Goal: Task Accomplishment & Management: Use online tool/utility

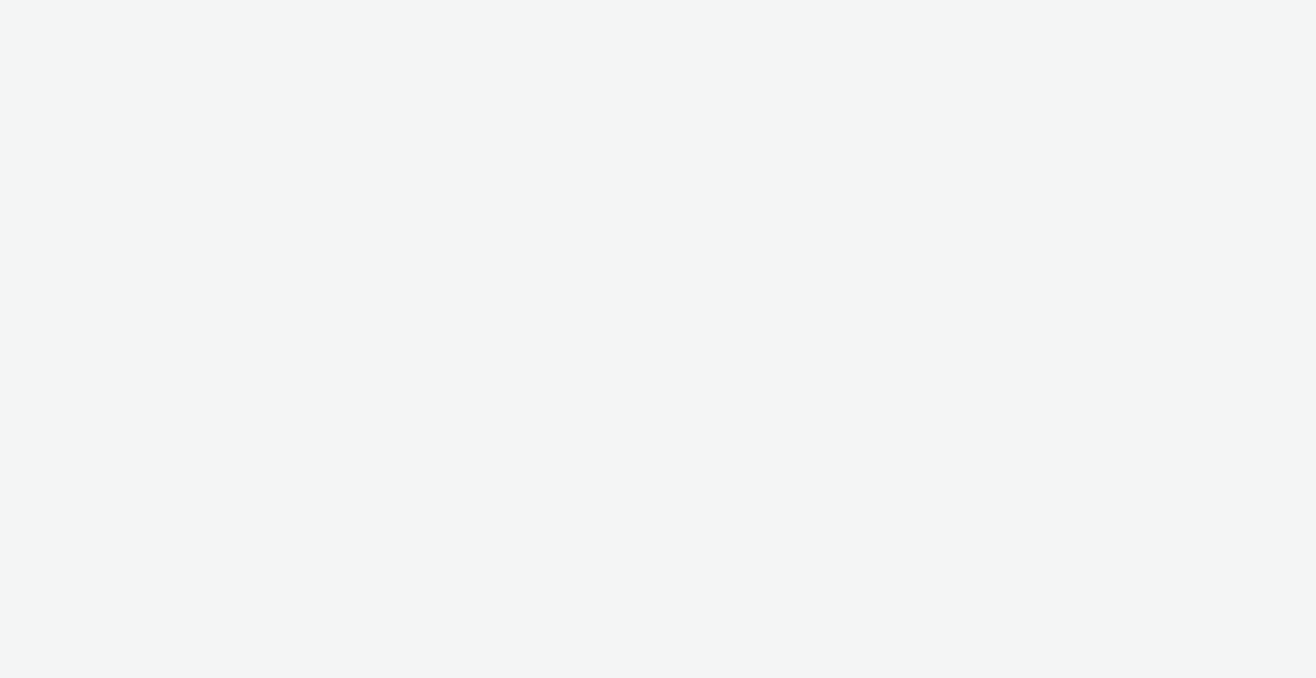
select select "2fc77e36-bb93-4aa3-9dff-dcb08e02eac6"
select select "2405a9d4-3350-4458-8d06-44f78962fa76"
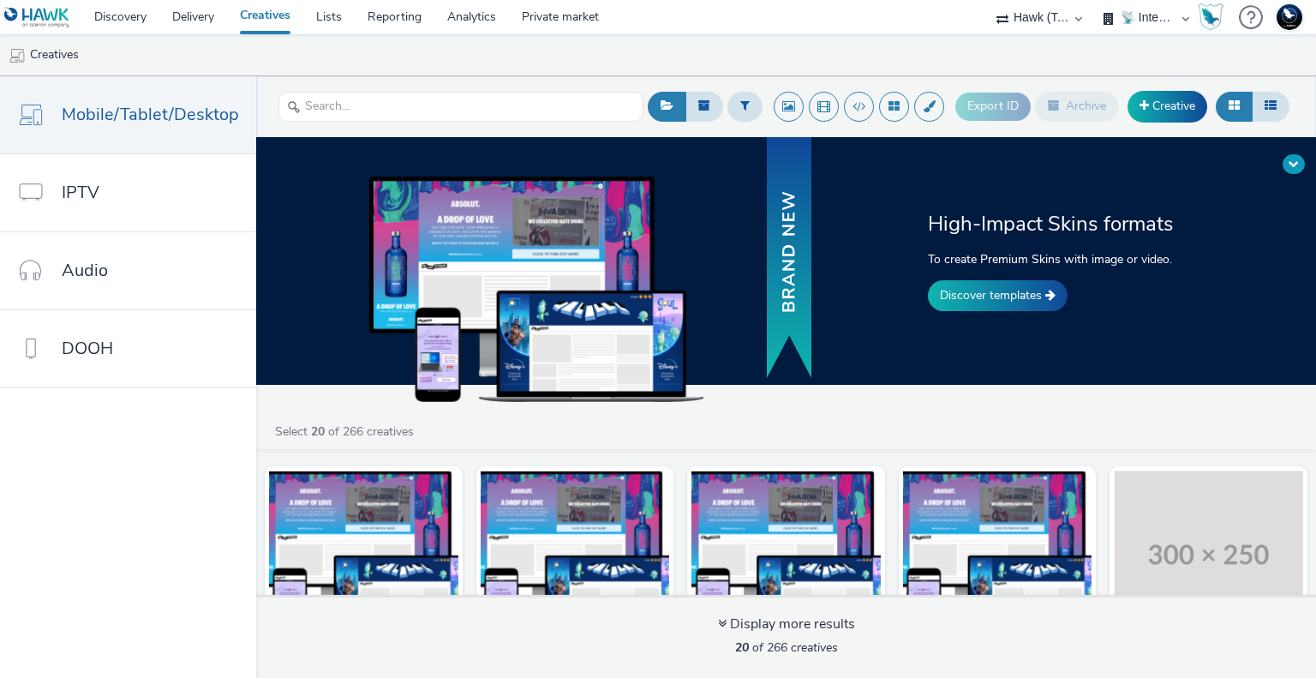
click at [1297, 160] on span at bounding box center [1294, 164] width 10 height 10
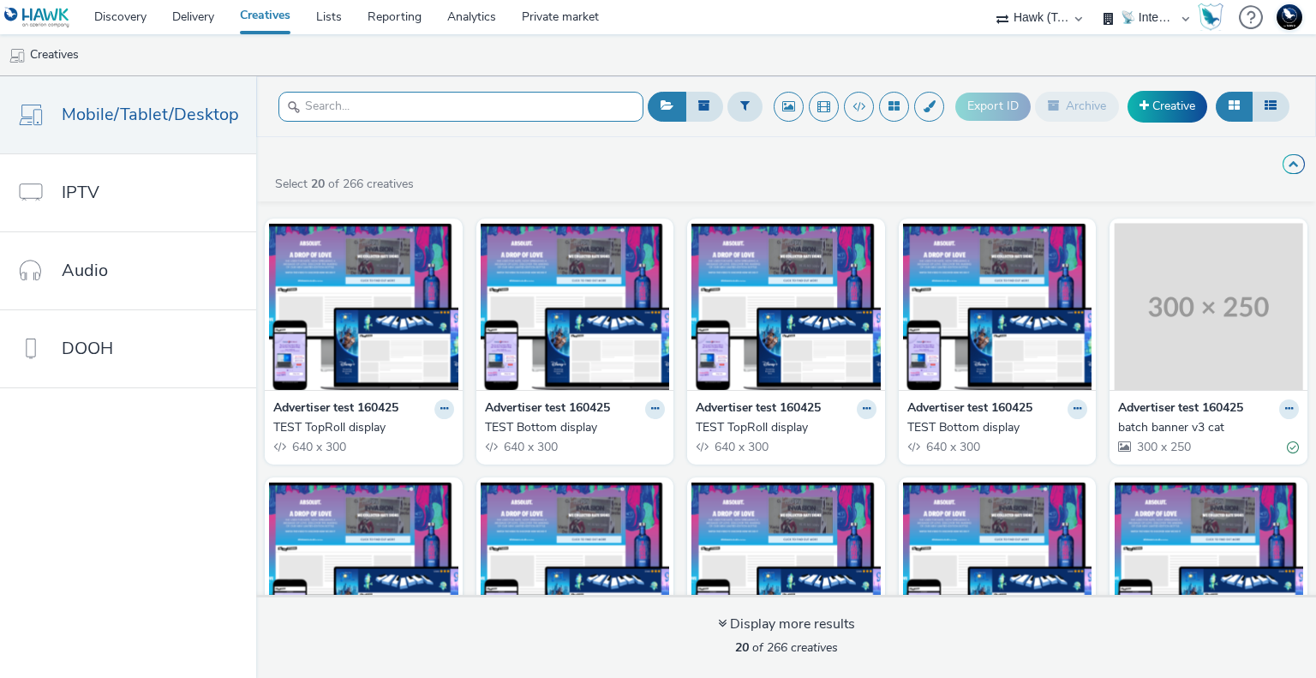
click at [386, 106] on input "text" at bounding box center [460, 107] width 365 height 30
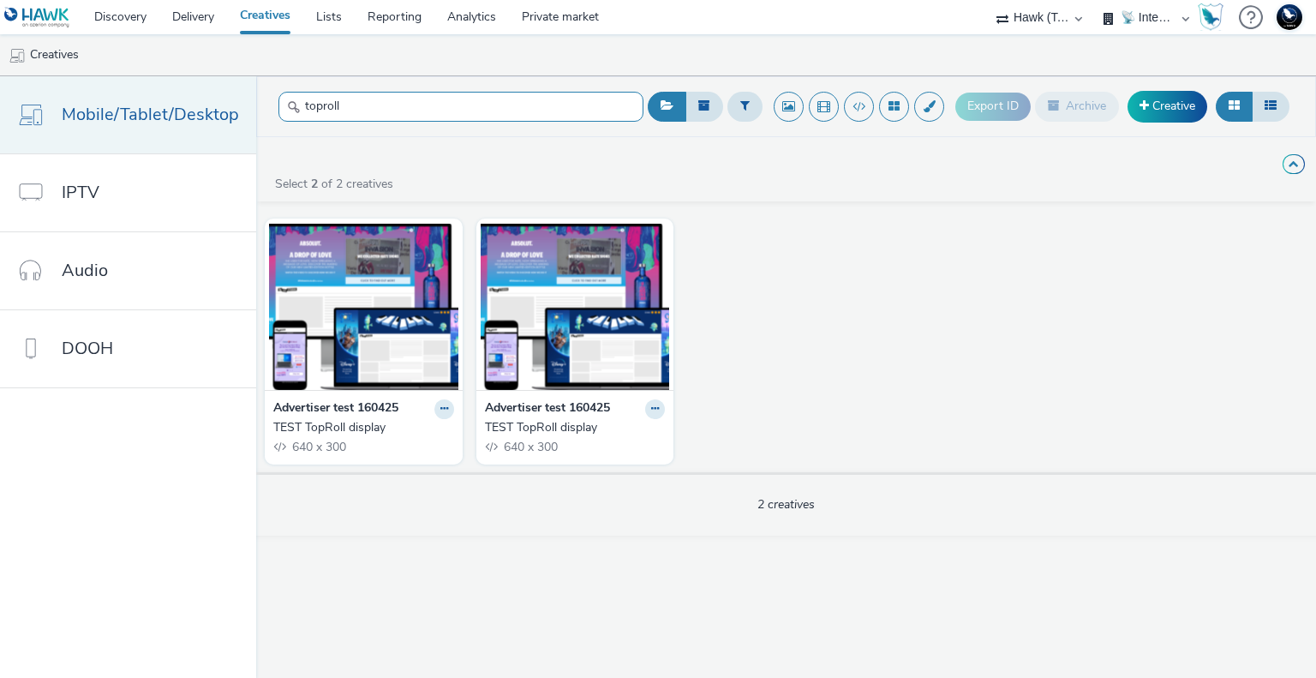
drag, startPoint x: 410, startPoint y: 99, endPoint x: 73, endPoint y: 107, distance: 336.9
click at [73, 107] on div "Mobile/Tablet/Desktop IPTV Audio DOOH toproll Export ID Archive Creative High-I…" at bounding box center [658, 377] width 1316 height 602
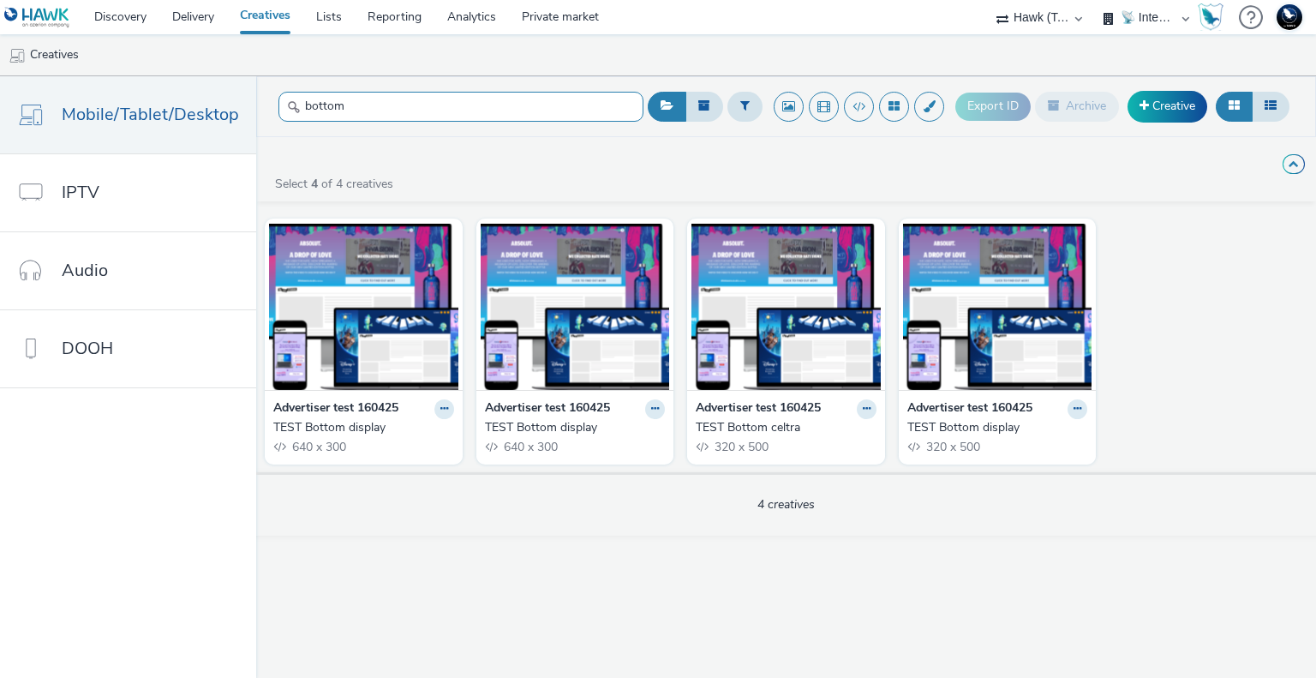
type input "bottom"
click at [173, 119] on span "Mobile/Tablet/Desktop" at bounding box center [150, 114] width 177 height 25
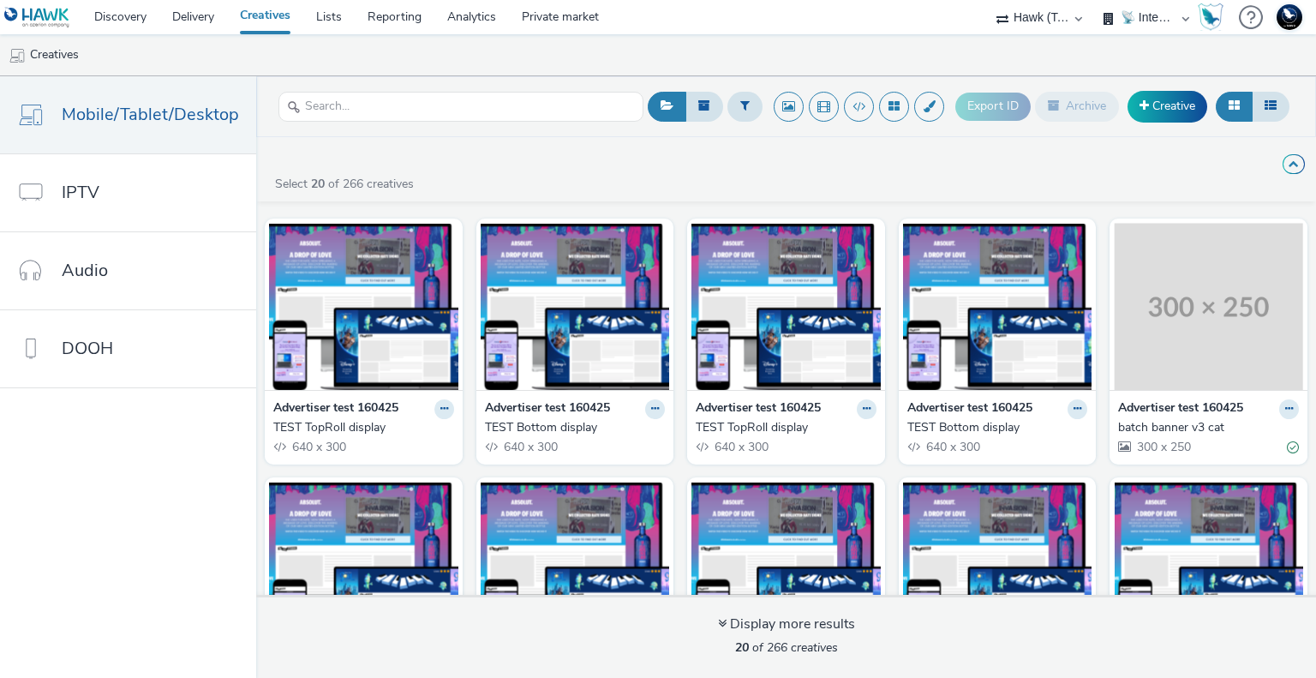
click at [256, 12] on link "Creatives" at bounding box center [265, 17] width 76 height 34
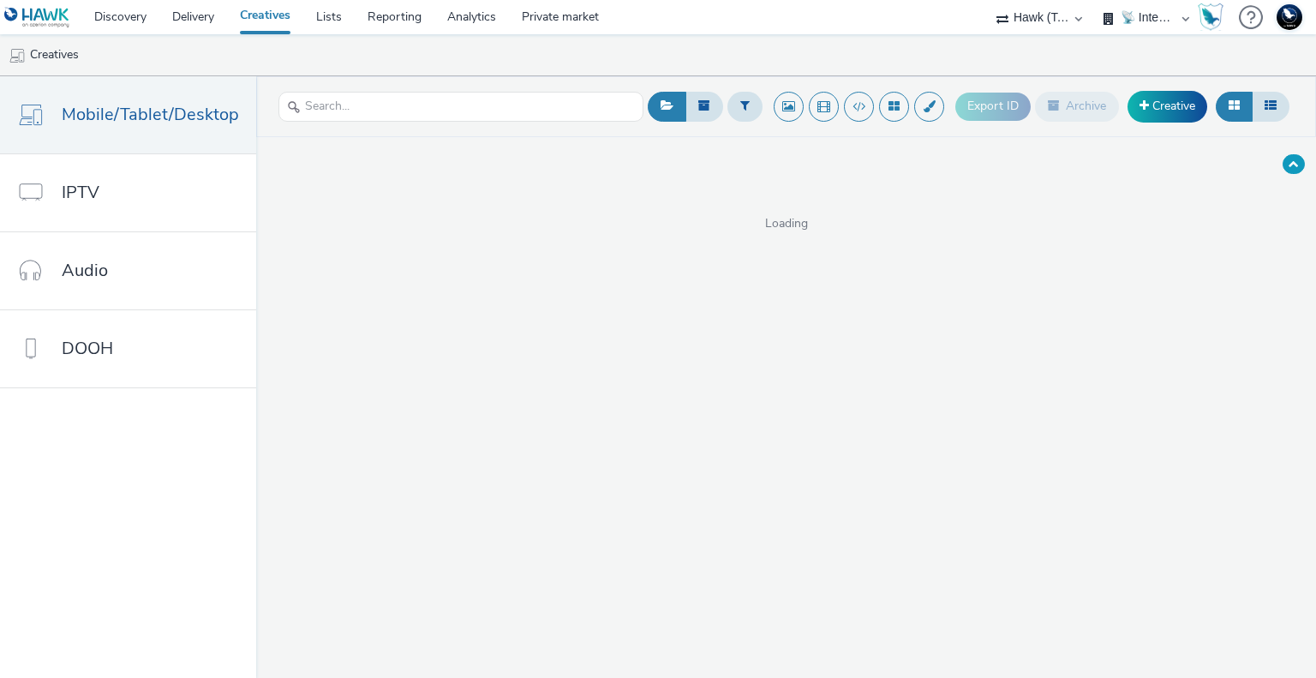
click at [1301, 164] on button at bounding box center [1294, 164] width 22 height 20
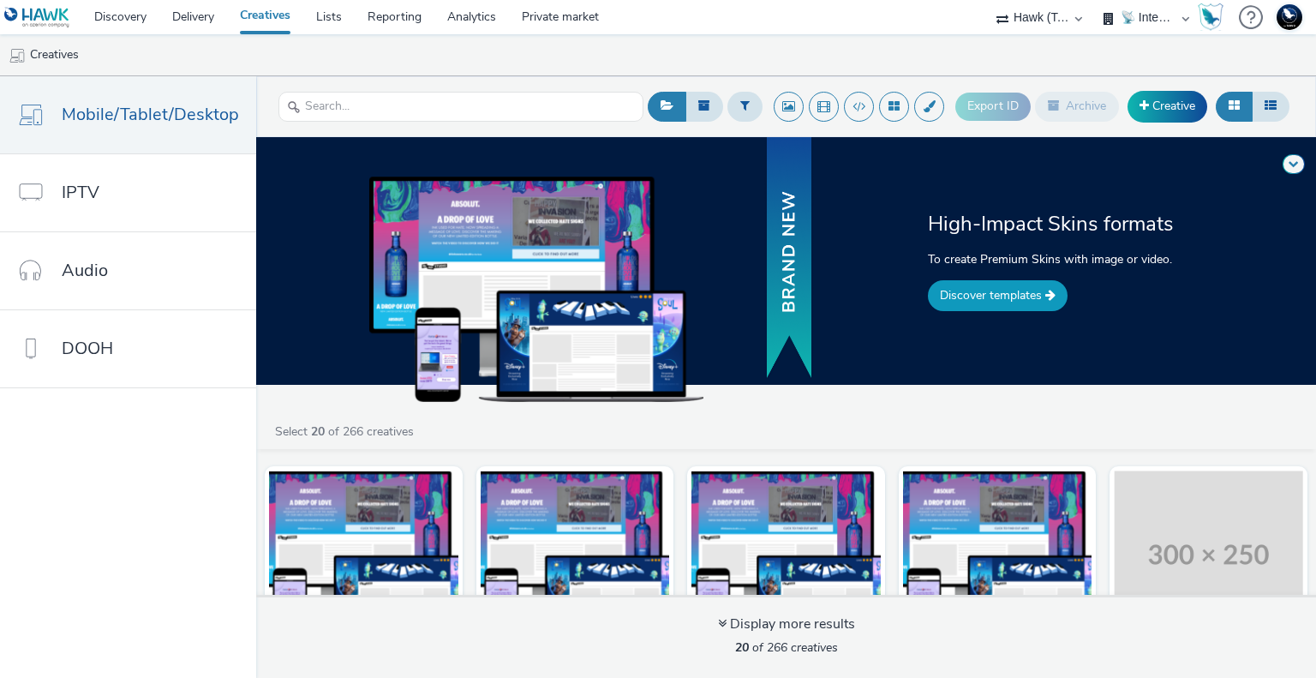
click at [995, 296] on link "Discover templates" at bounding box center [998, 295] width 140 height 31
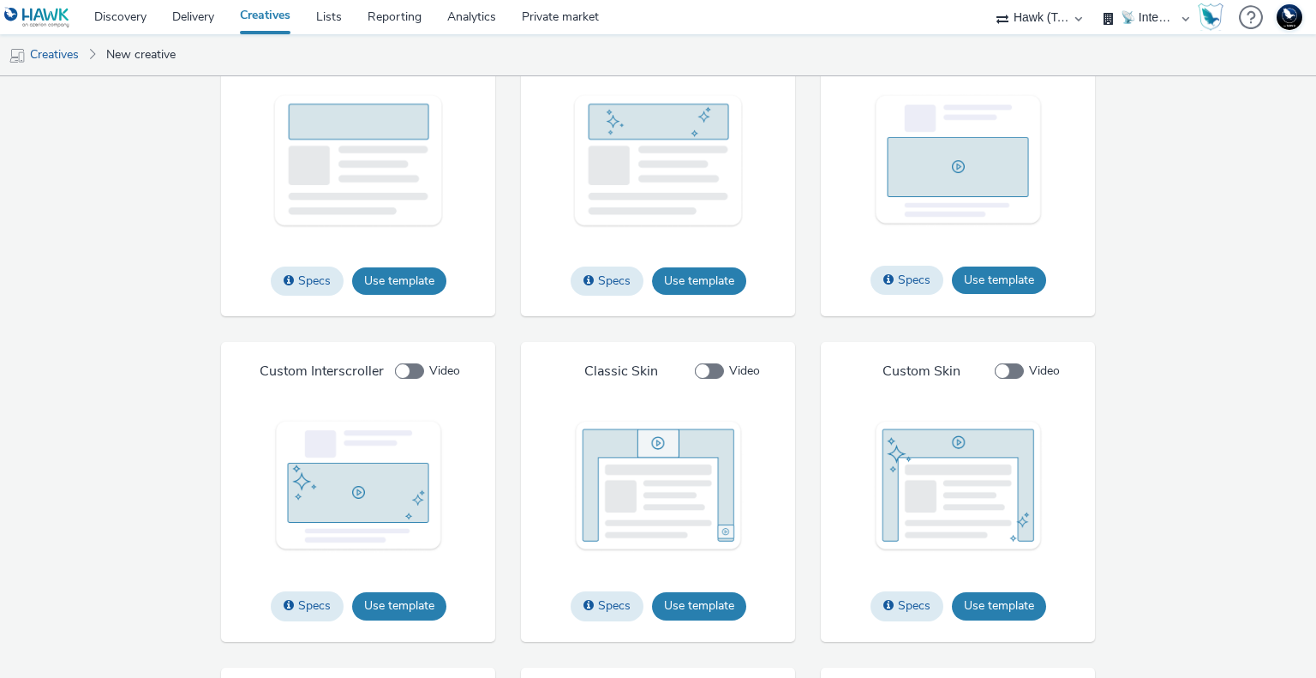
scroll to position [1694, 0]
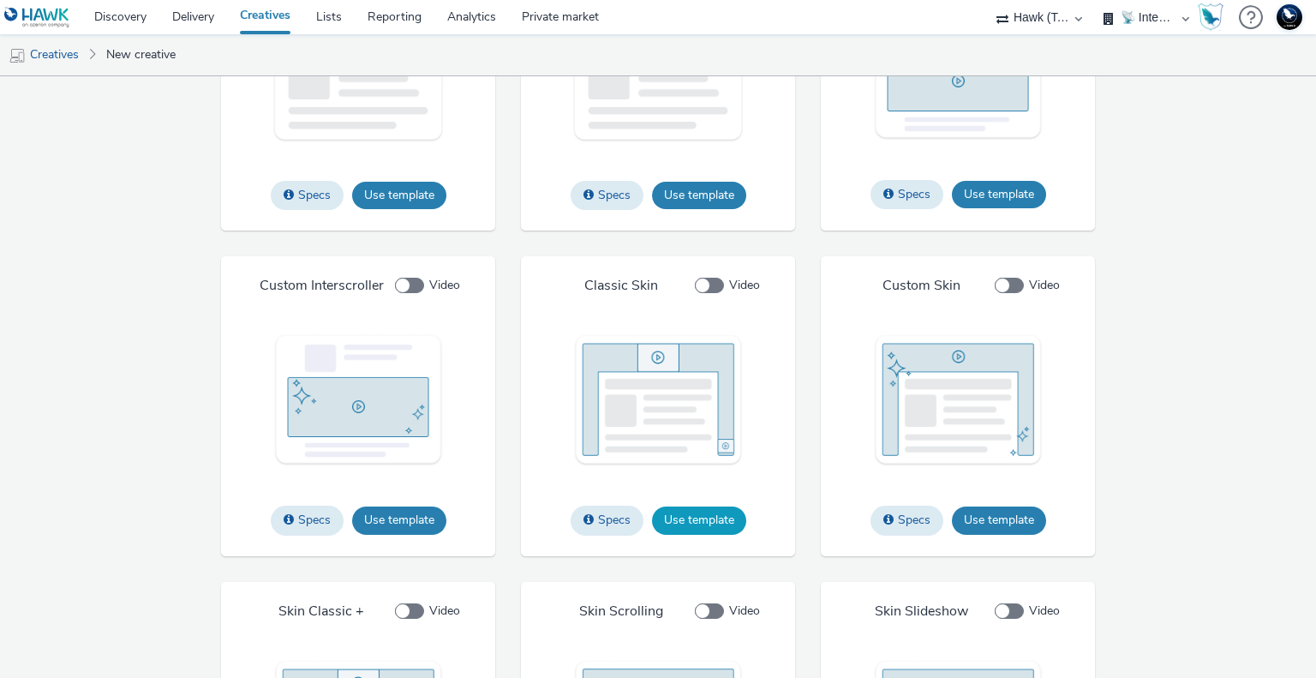
click at [702, 520] on button "Use template" at bounding box center [699, 519] width 94 height 27
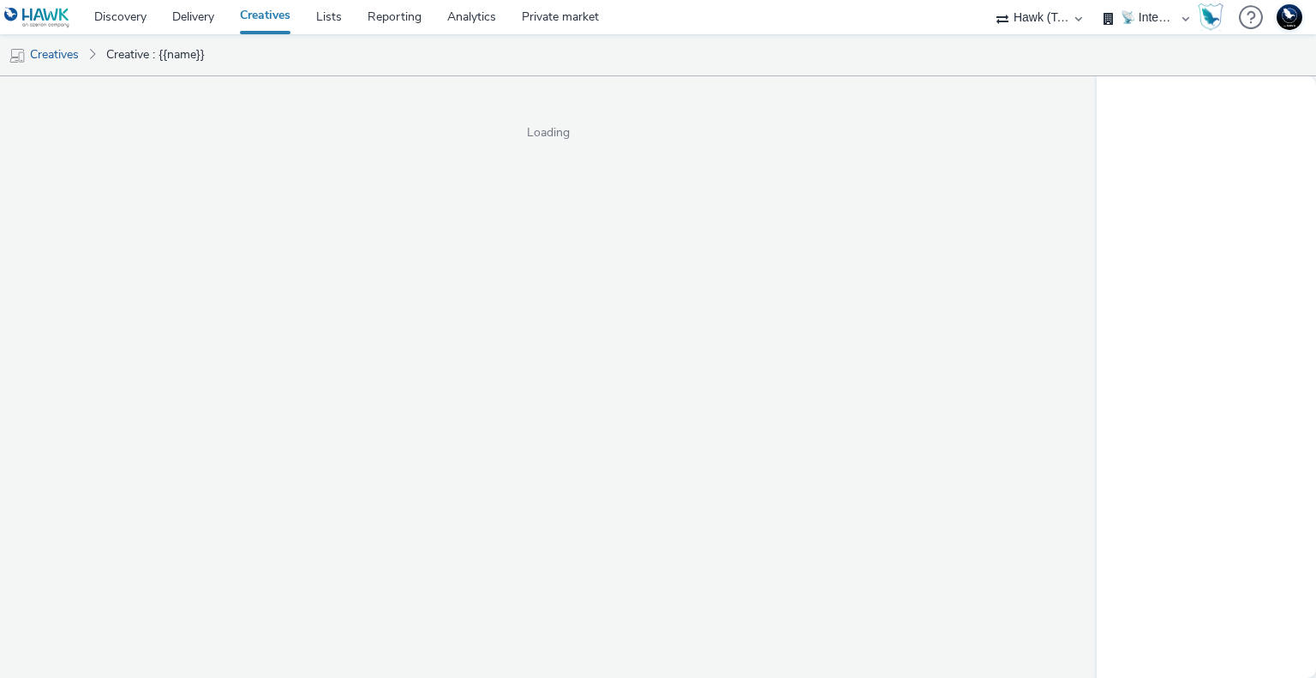
select select "2fc77e36-bb93-4aa3-9dff-dcb08e02eac6"
select select "2405a9d4-3350-4458-8d06-44f78962fa76"
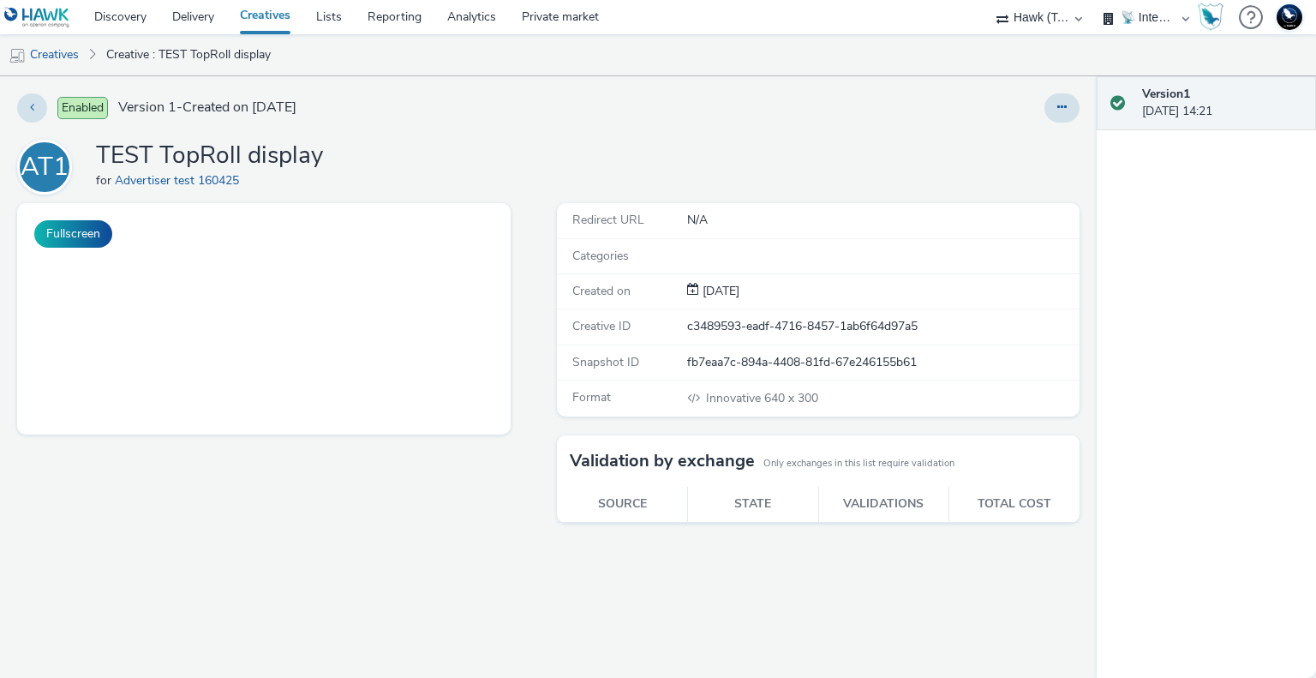
select select "2fc77e36-bb93-4aa3-9dff-dcb08e02eac6"
select select "2405a9d4-3350-4458-8d06-44f78962fa76"
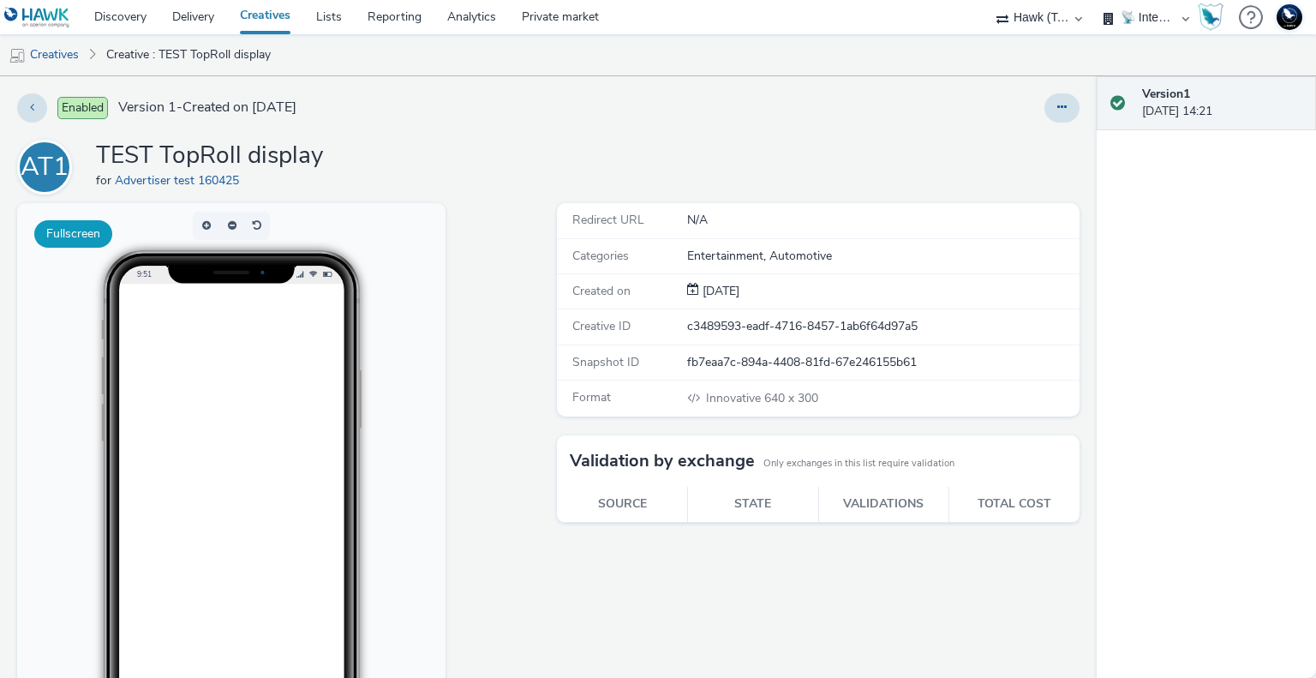
click at [98, 232] on button "Fullscreen" at bounding box center [73, 233] width 78 height 27
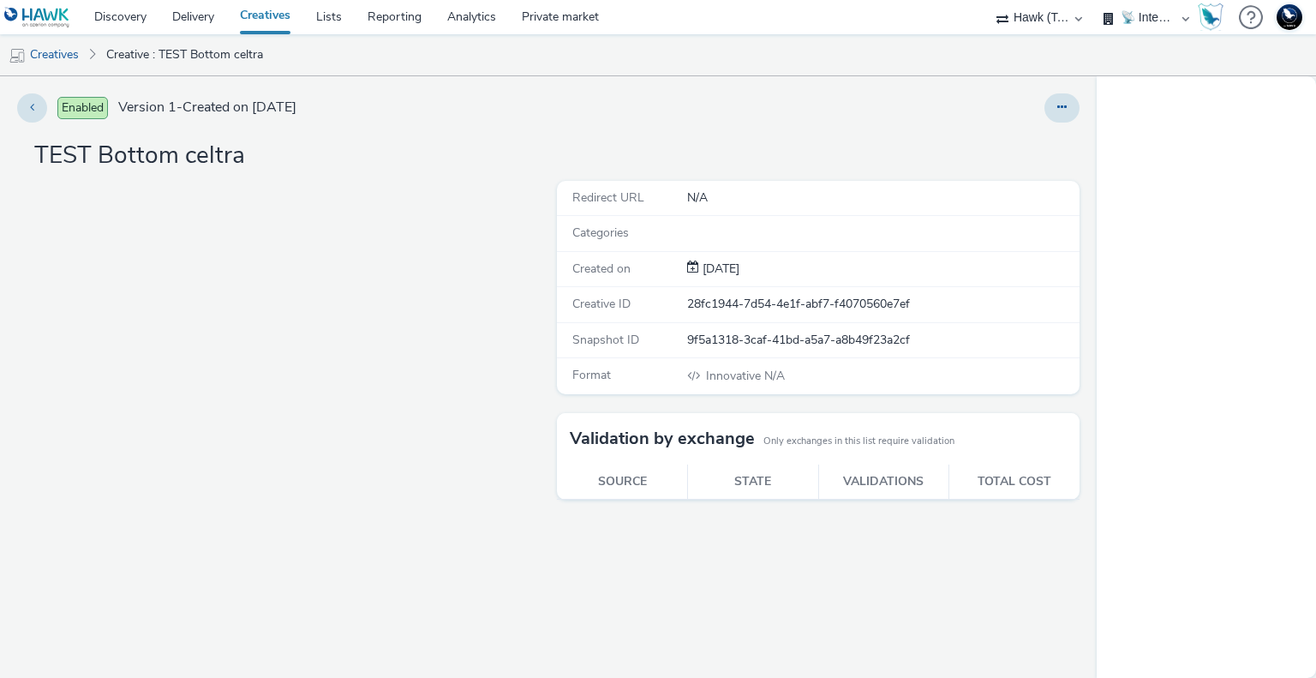
select select "2fc77e36-bb93-4aa3-9dff-dcb08e02eac6"
select select "2405a9d4-3350-4458-8d06-44f78962fa76"
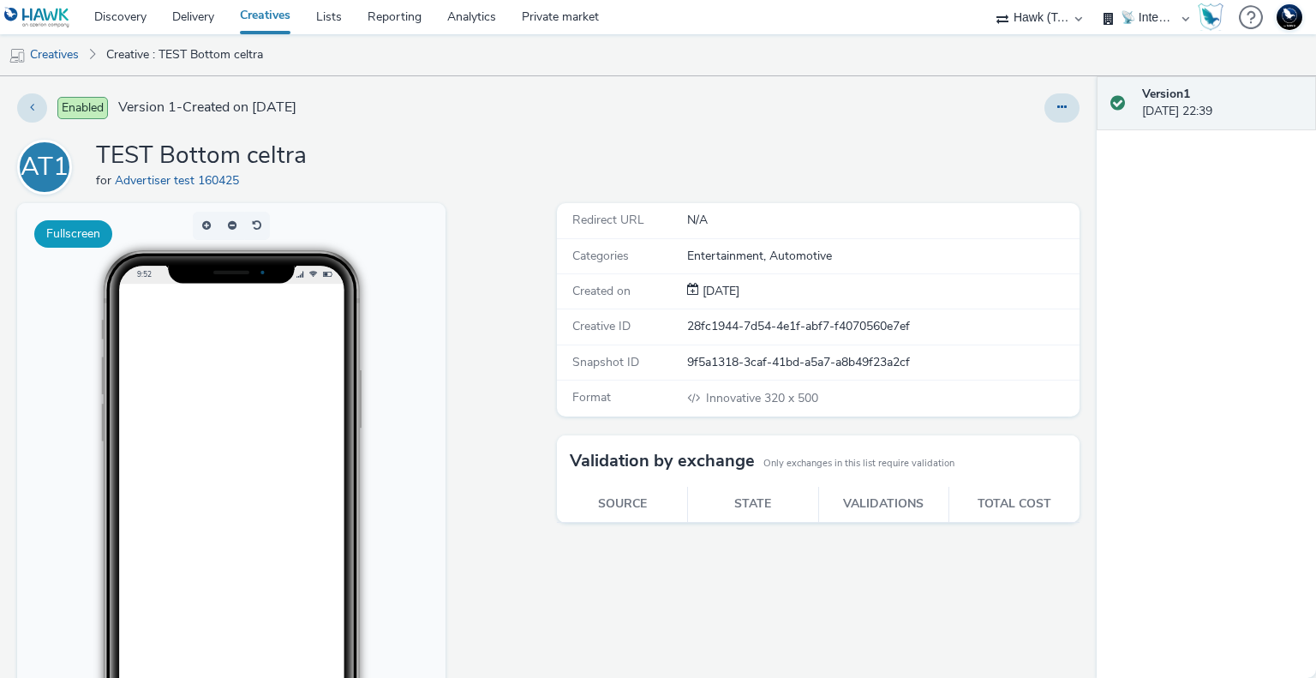
click at [85, 245] on button "Fullscreen" at bounding box center [73, 233] width 78 height 27
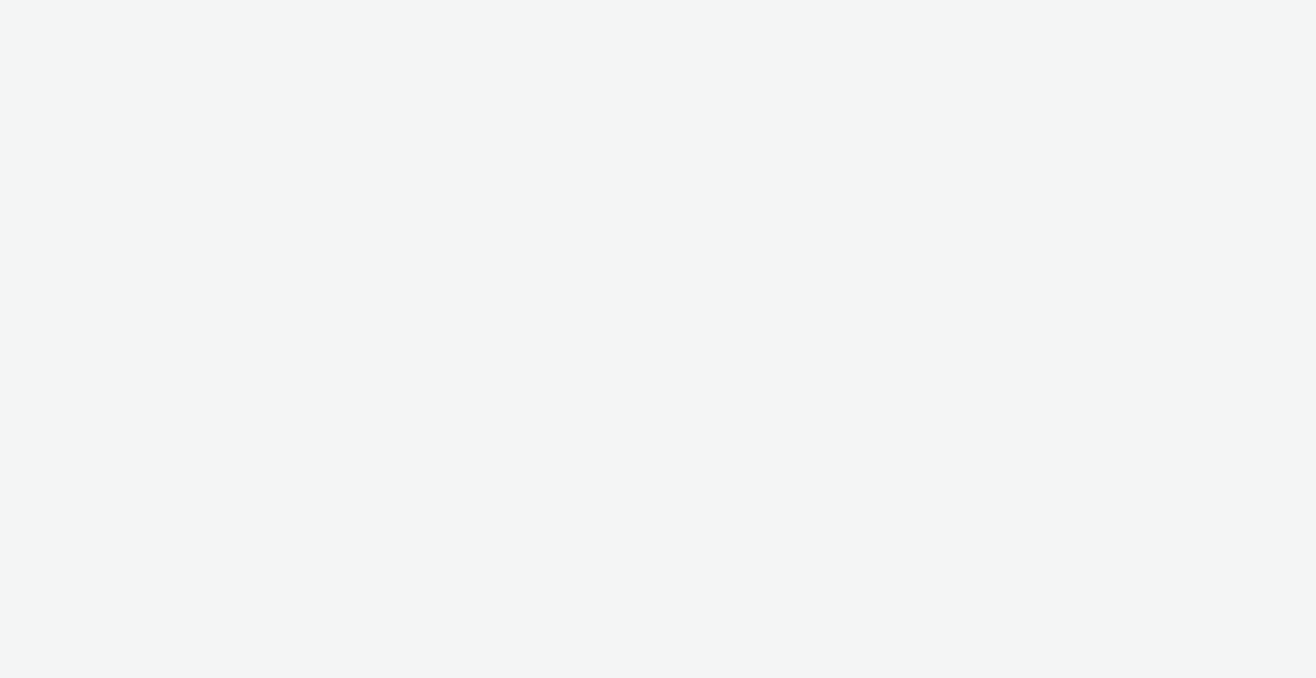
select select "2fc77e36-bb93-4aa3-9dff-dcb08e02eac6"
select select "2405a9d4-3350-4458-8d06-44f78962fa76"
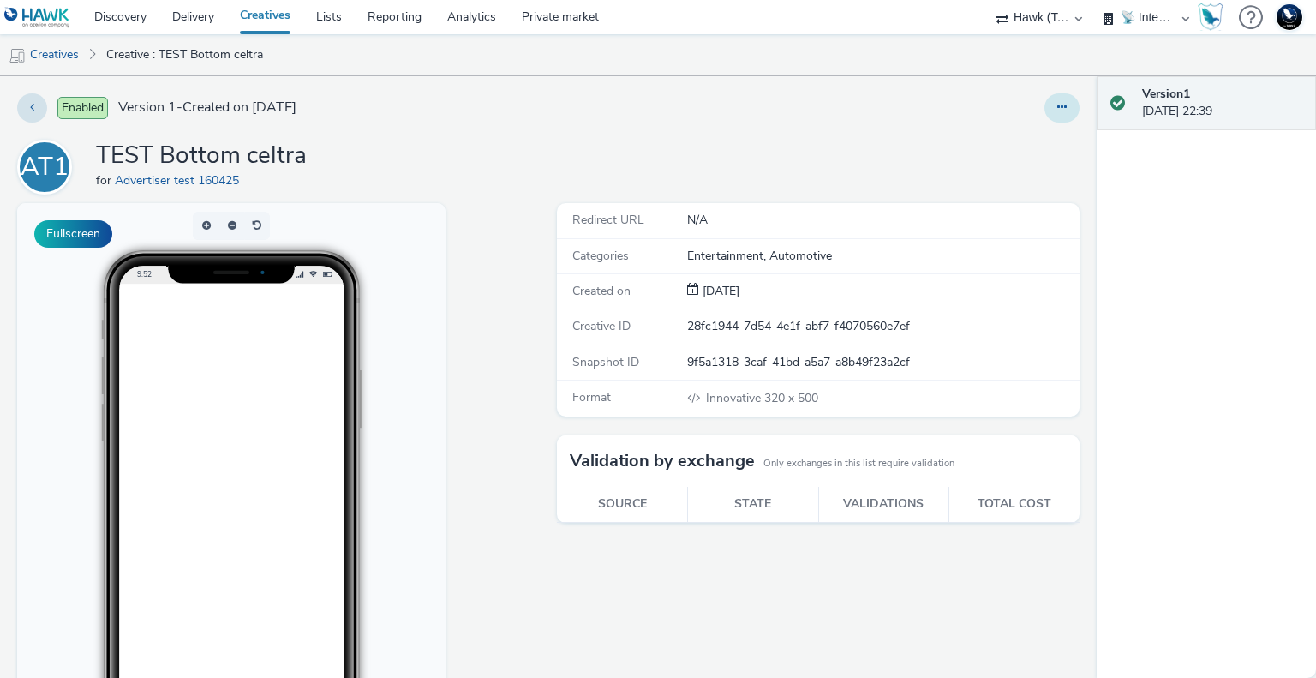
click at [1057, 106] on icon at bounding box center [1061, 107] width 9 height 12
click at [1009, 143] on link "Edit" at bounding box center [1015, 142] width 129 height 34
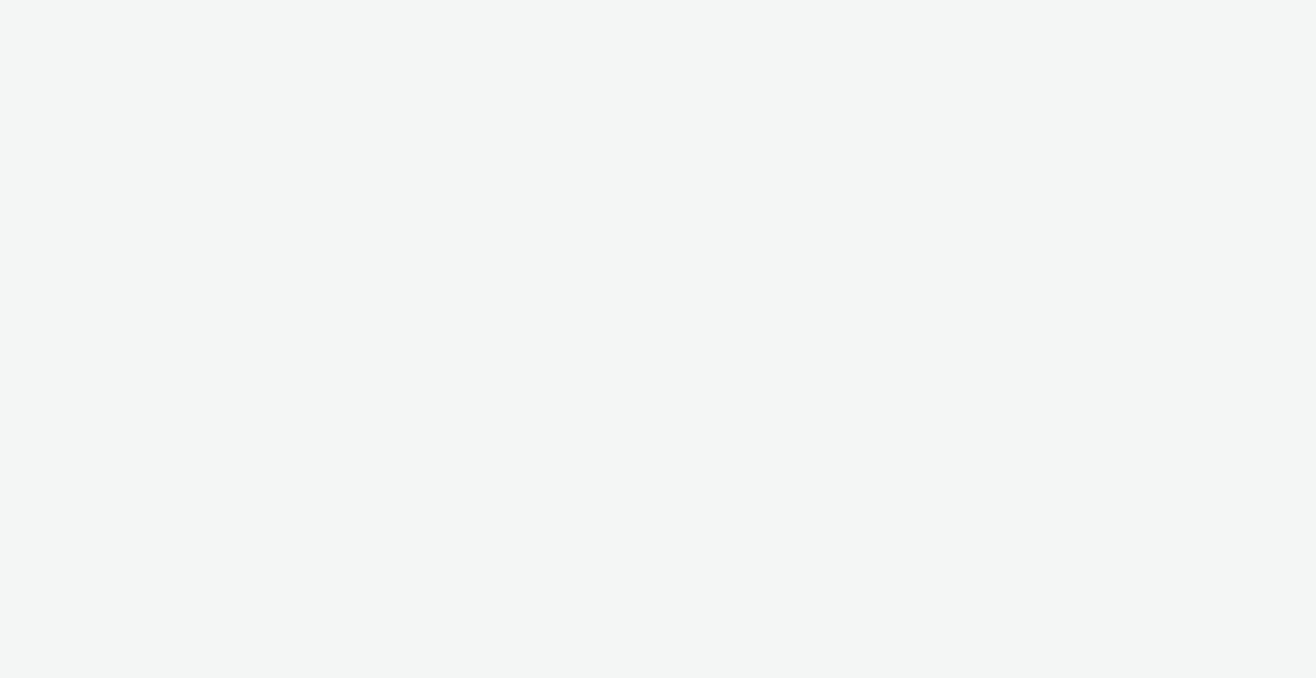
select select "2fc77e36-bb93-4aa3-9dff-dcb08e02eac6"
select select "2405a9d4-3350-4458-8d06-44f78962fa76"
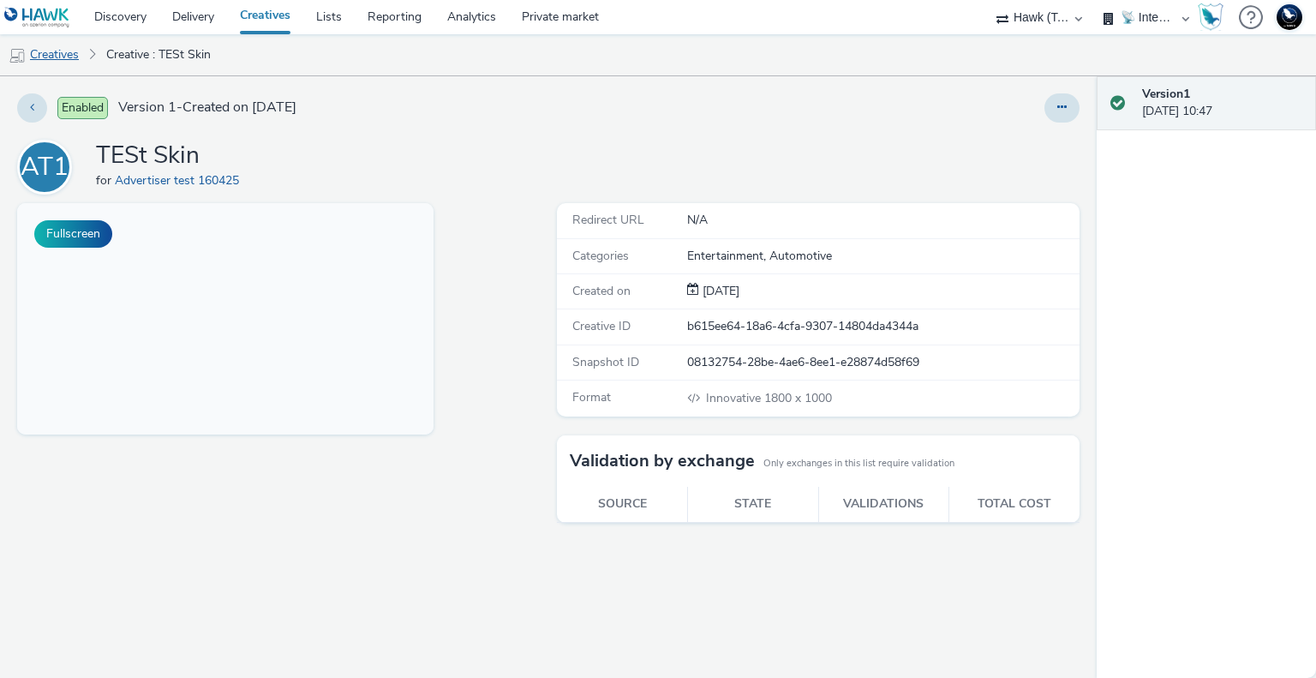
click at [66, 57] on link "Creatives" at bounding box center [43, 54] width 87 height 41
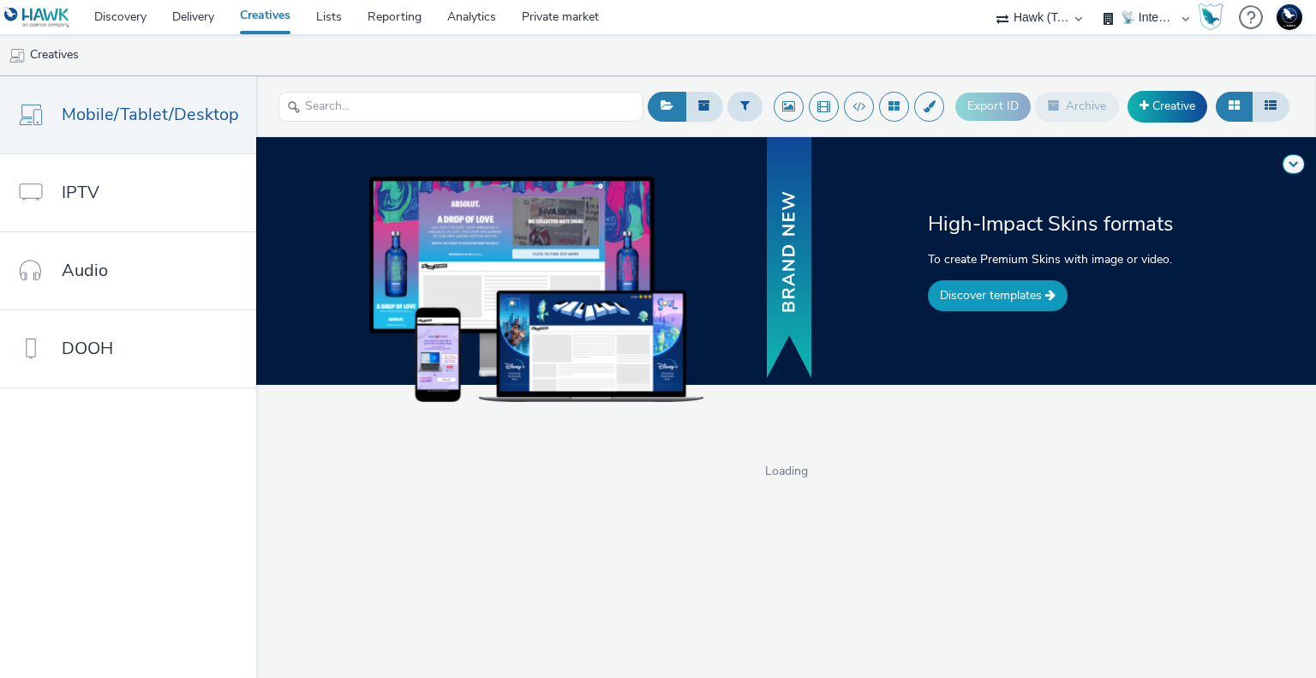
click at [1008, 296] on link "Discover templates" at bounding box center [998, 295] width 140 height 31
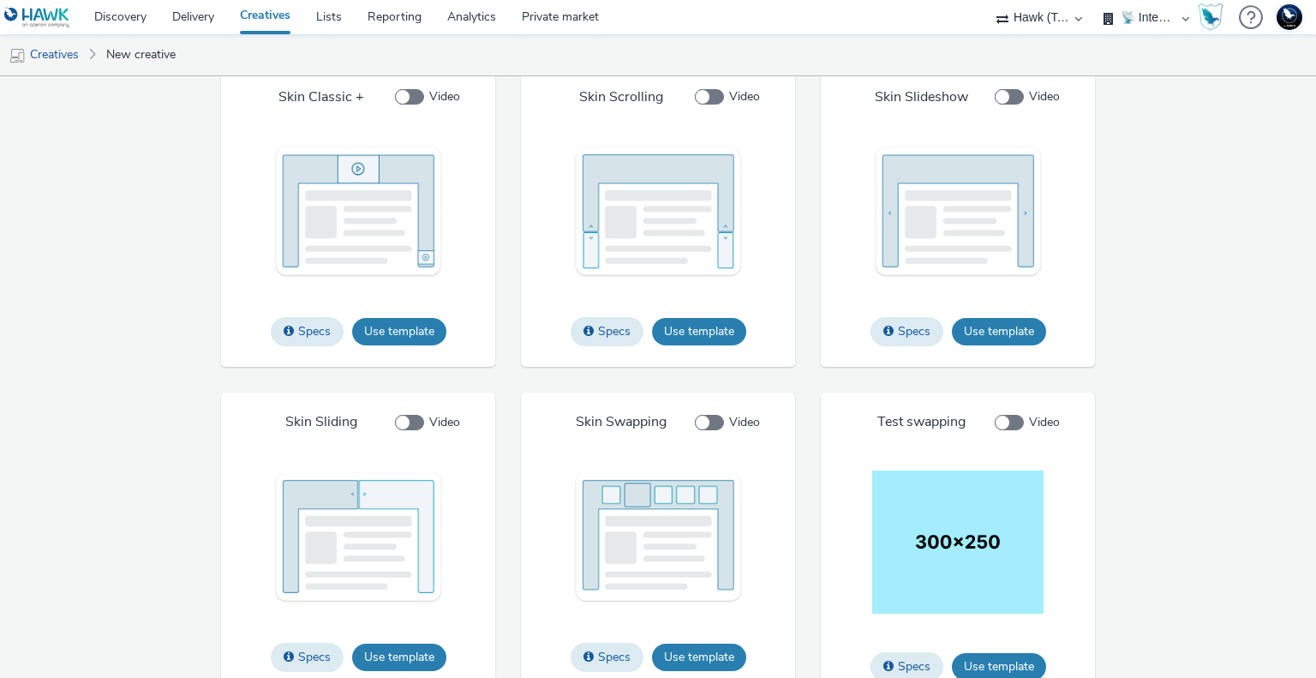
scroll to position [2230, 0]
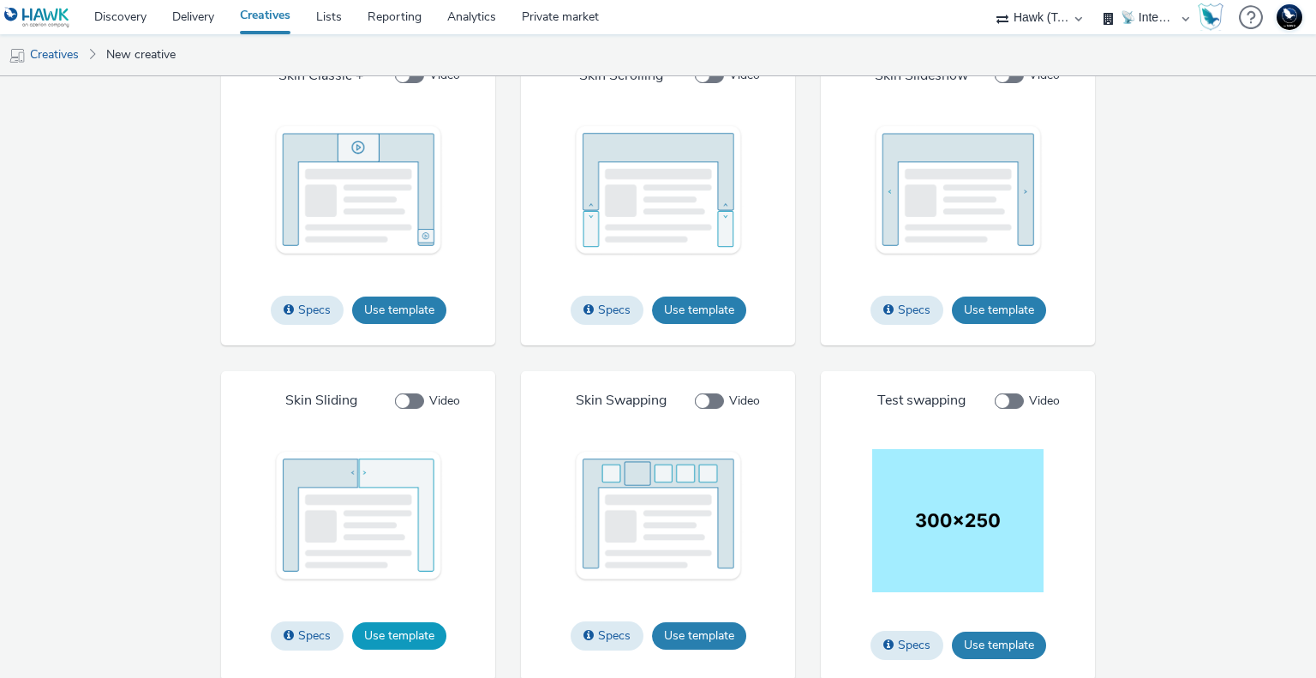
click at [385, 627] on button "Use template" at bounding box center [399, 635] width 94 height 27
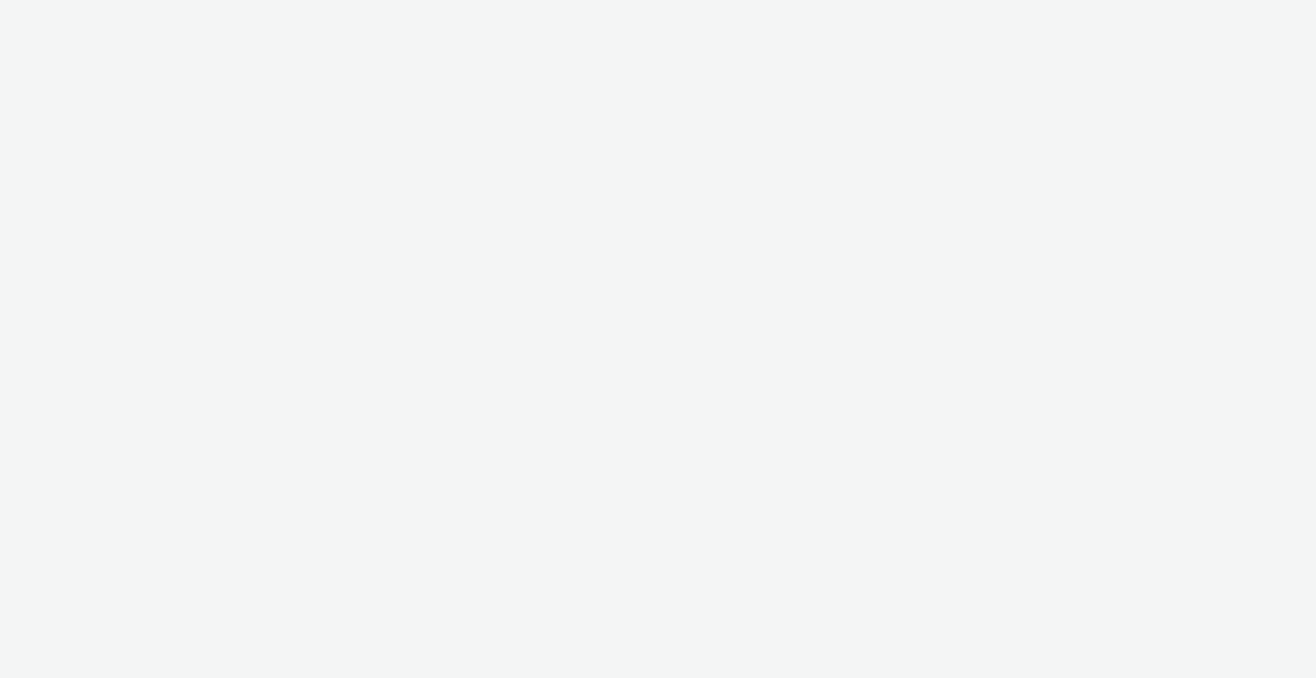
select select "2fc77e36-bb93-4aa3-9dff-dcb08e02eac6"
select select "2405a9d4-3350-4458-8d06-44f78962fa76"
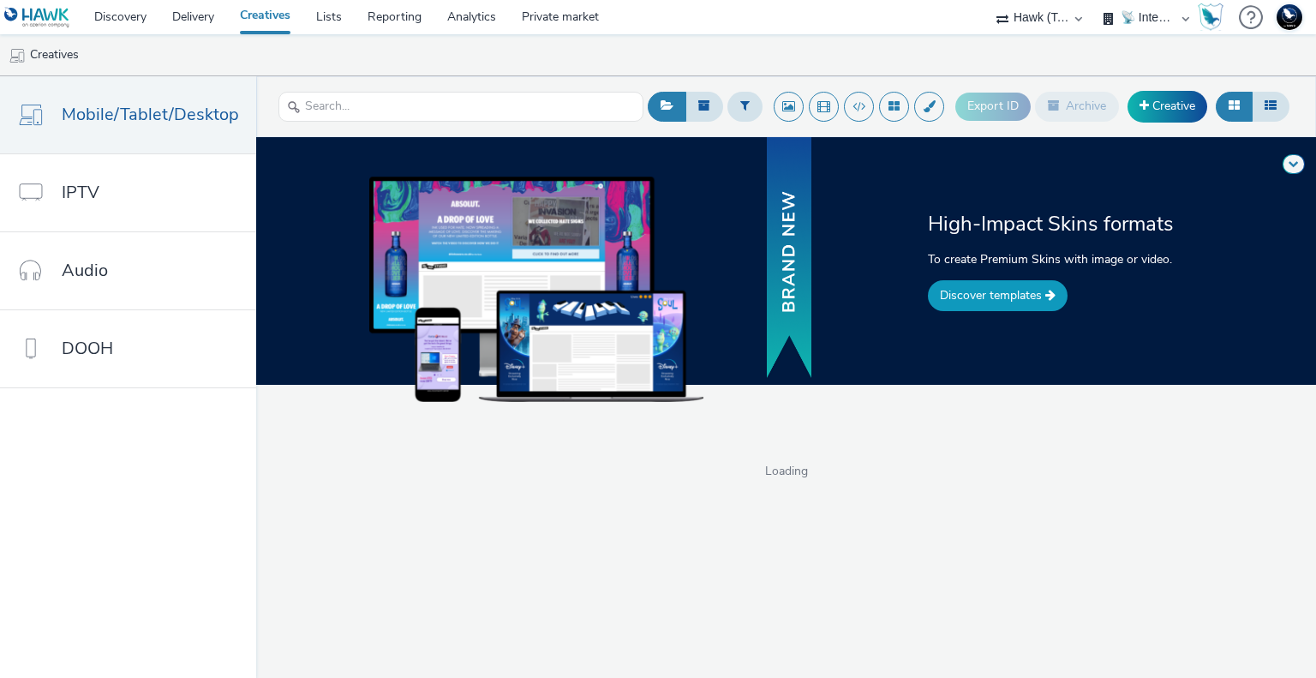
click at [1016, 296] on link "Discover templates" at bounding box center [998, 295] width 140 height 31
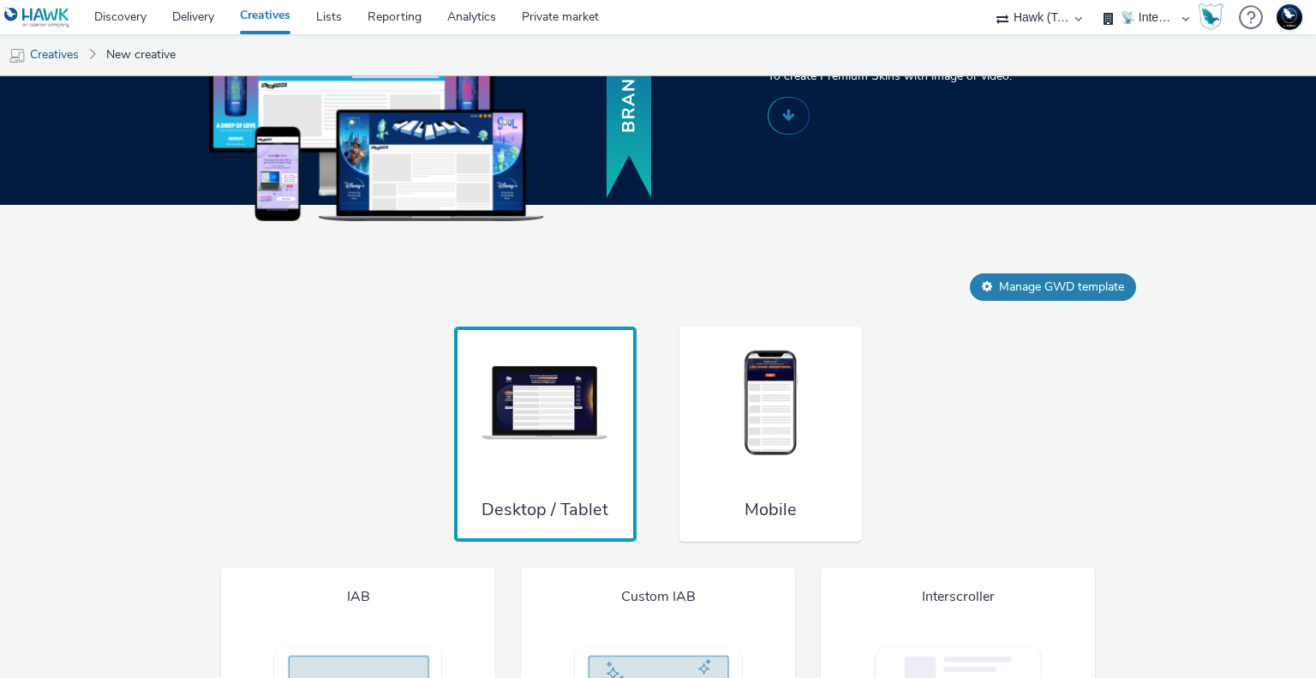
scroll to position [1094, 0]
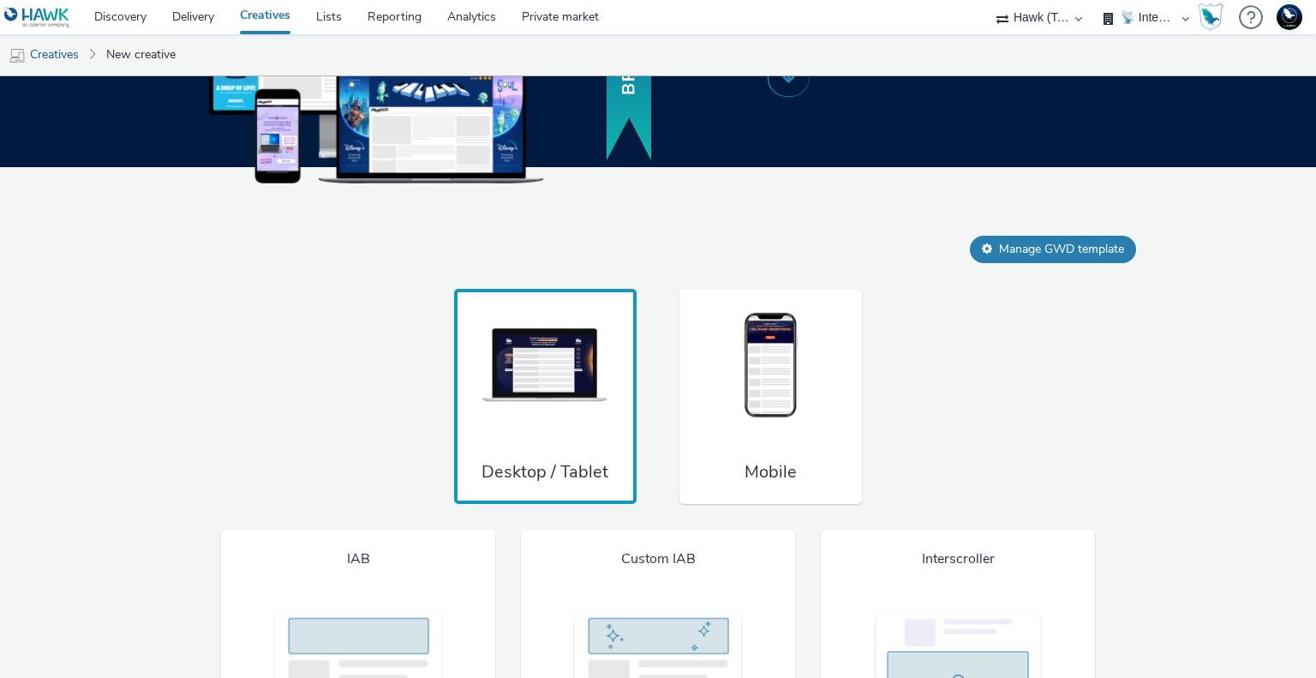
click at [786, 424] on div "Mobile" at bounding box center [771, 397] width 183 height 216
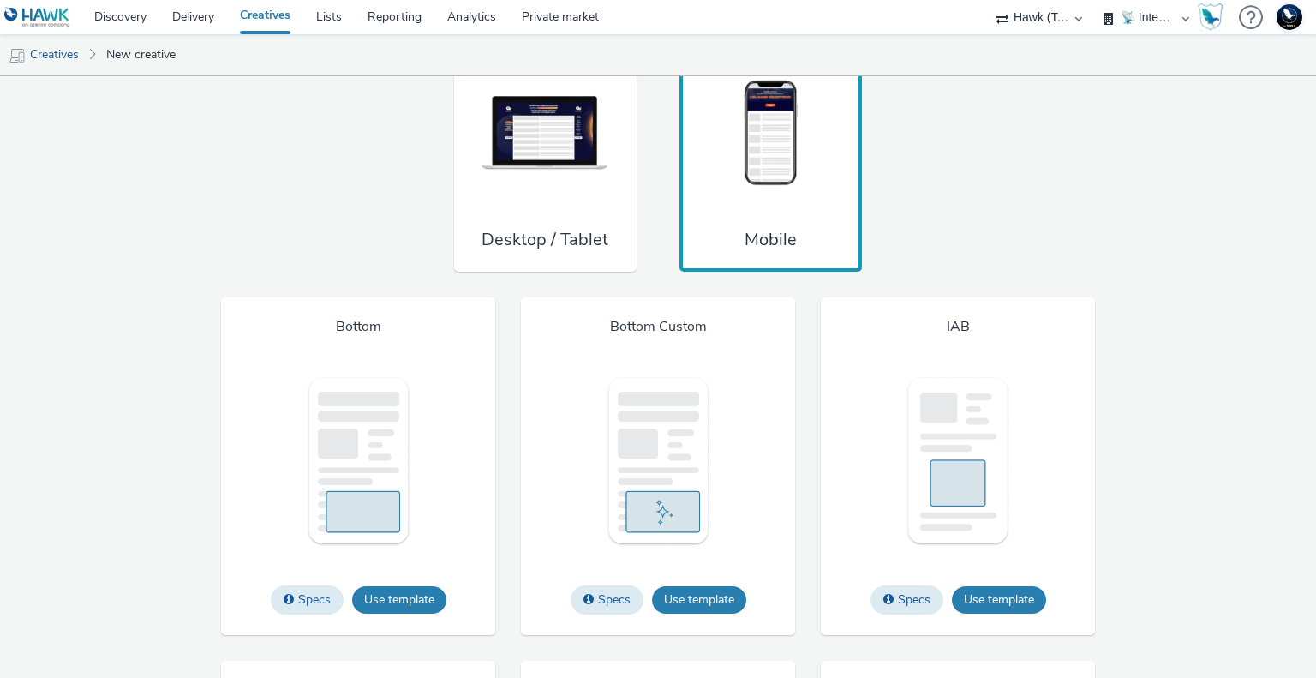
scroll to position [1437, 0]
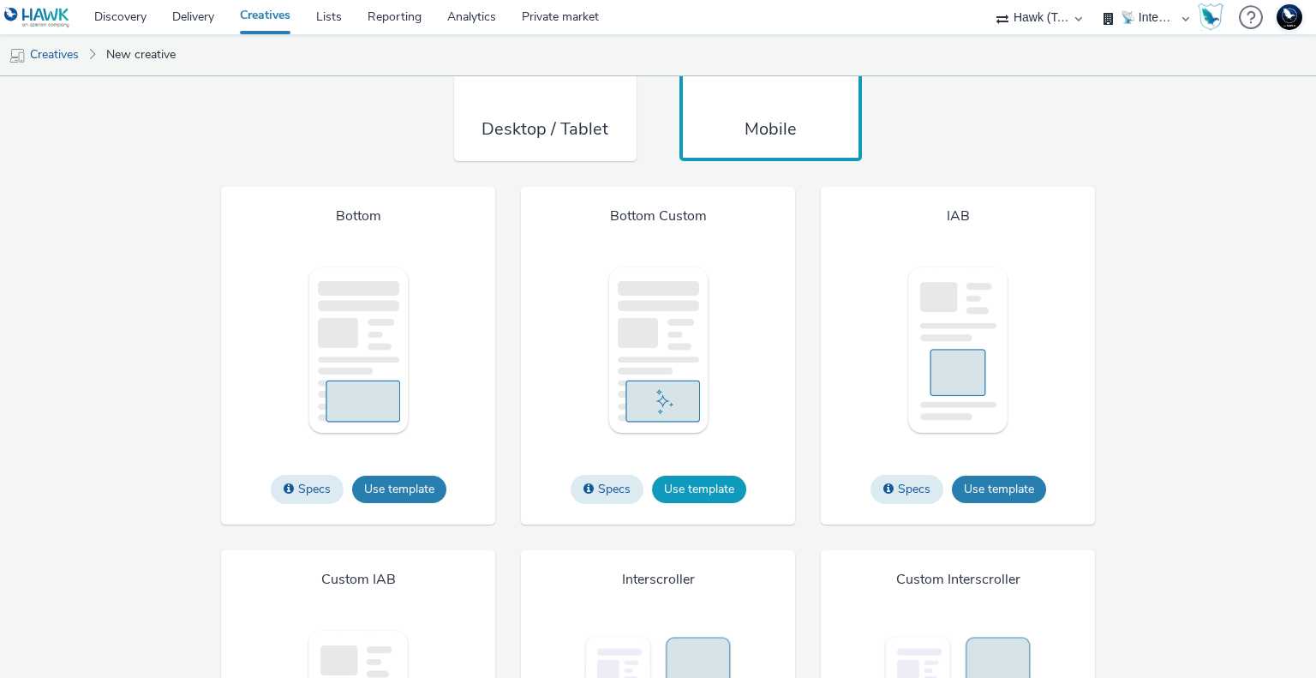
click at [691, 483] on button "Use template" at bounding box center [699, 489] width 94 height 27
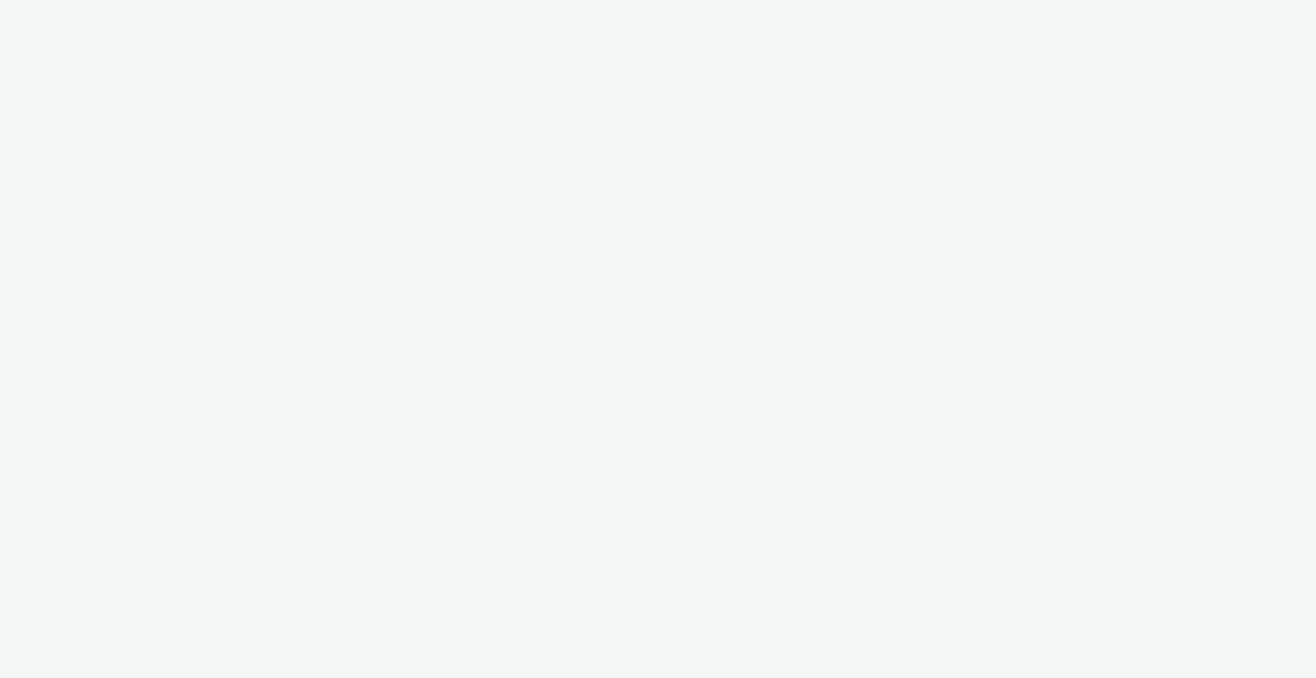
select select "2fc77e36-bb93-4aa3-9dff-dcb08e02eac6"
select select "2405a9d4-3350-4458-8d06-44f78962fa76"
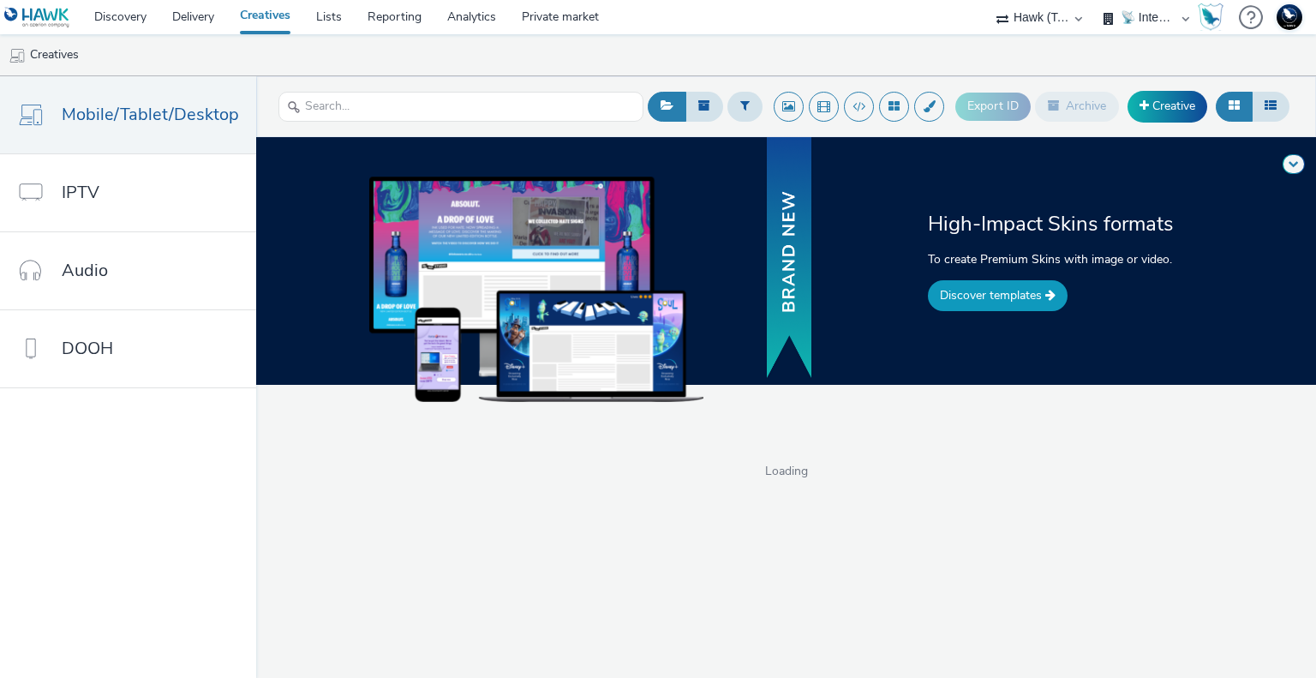
click at [997, 296] on link "Discover templates" at bounding box center [998, 295] width 140 height 31
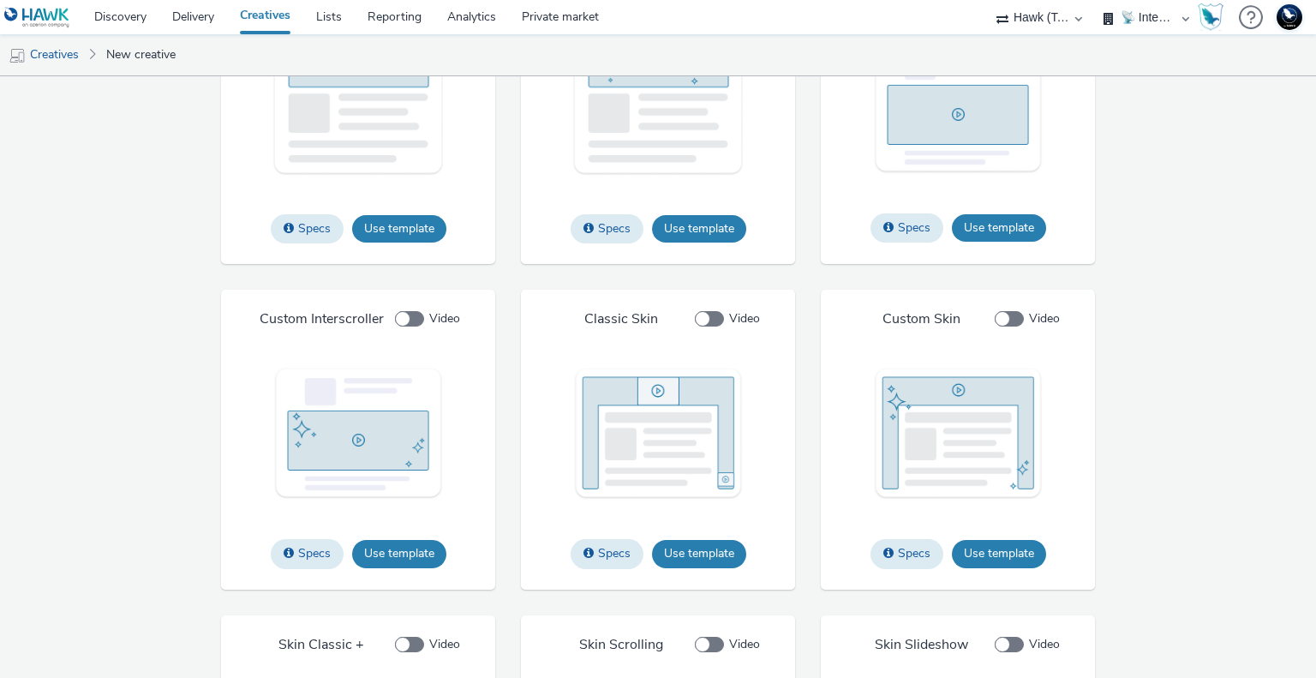
scroll to position [1694, 0]
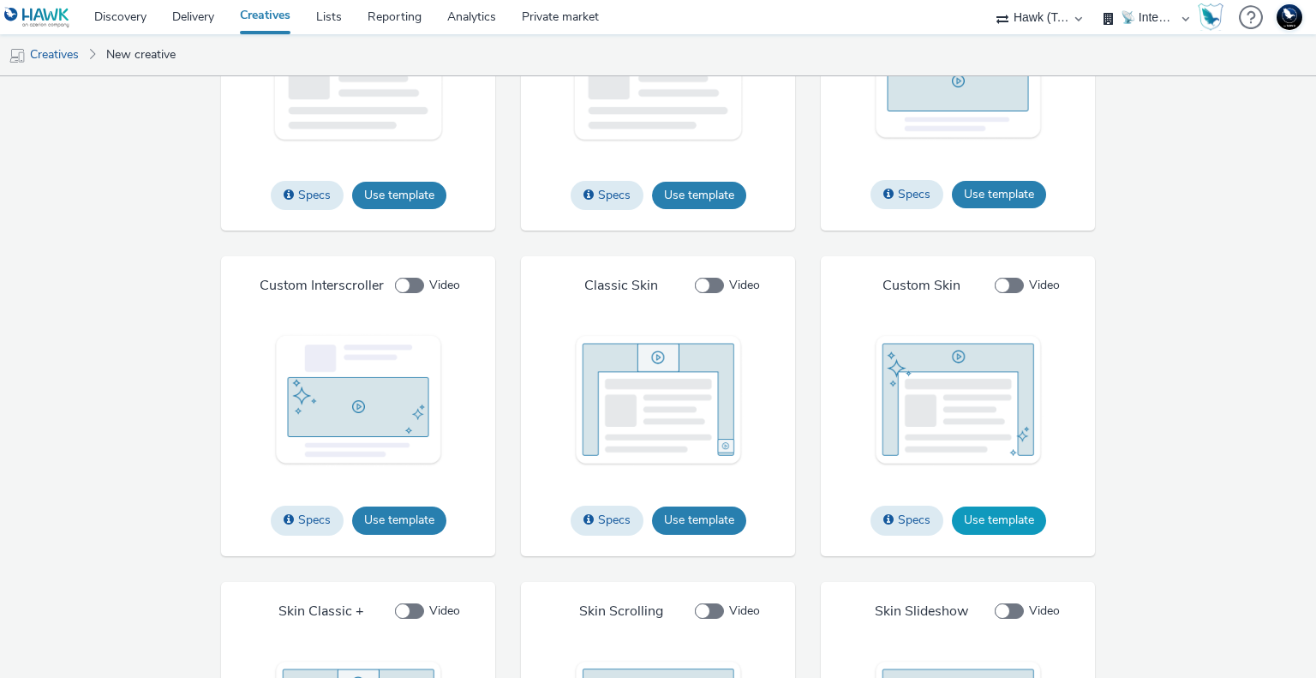
click at [987, 516] on button "Use template" at bounding box center [999, 519] width 94 height 27
